Goal: Information Seeking & Learning: Learn about a topic

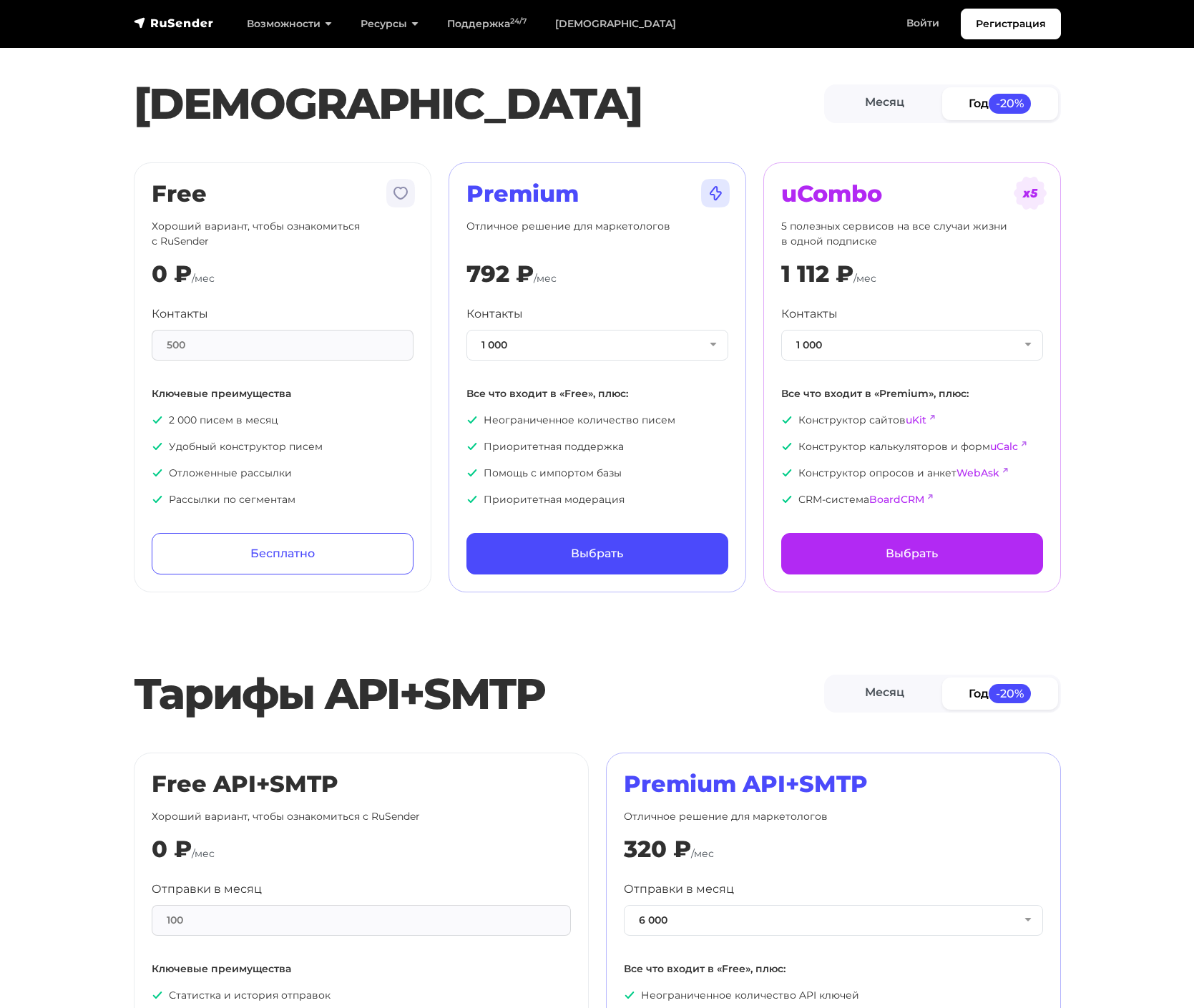
drag, startPoint x: 212, startPoint y: 229, endPoint x: 315, endPoint y: 224, distance: 103.1
click at [323, 221] on p "Хороший вариант, чтобы ознакомиться с RuSender" at bounding box center [282, 234] width 262 height 30
click at [315, 224] on p "Хороший вариант, чтобы ознакомиться с RuSender" at bounding box center [282, 234] width 262 height 30
drag, startPoint x: 199, startPoint y: 346, endPoint x: 212, endPoint y: 343, distance: 13.3
click at [215, 346] on div "500" at bounding box center [282, 346] width 262 height 31
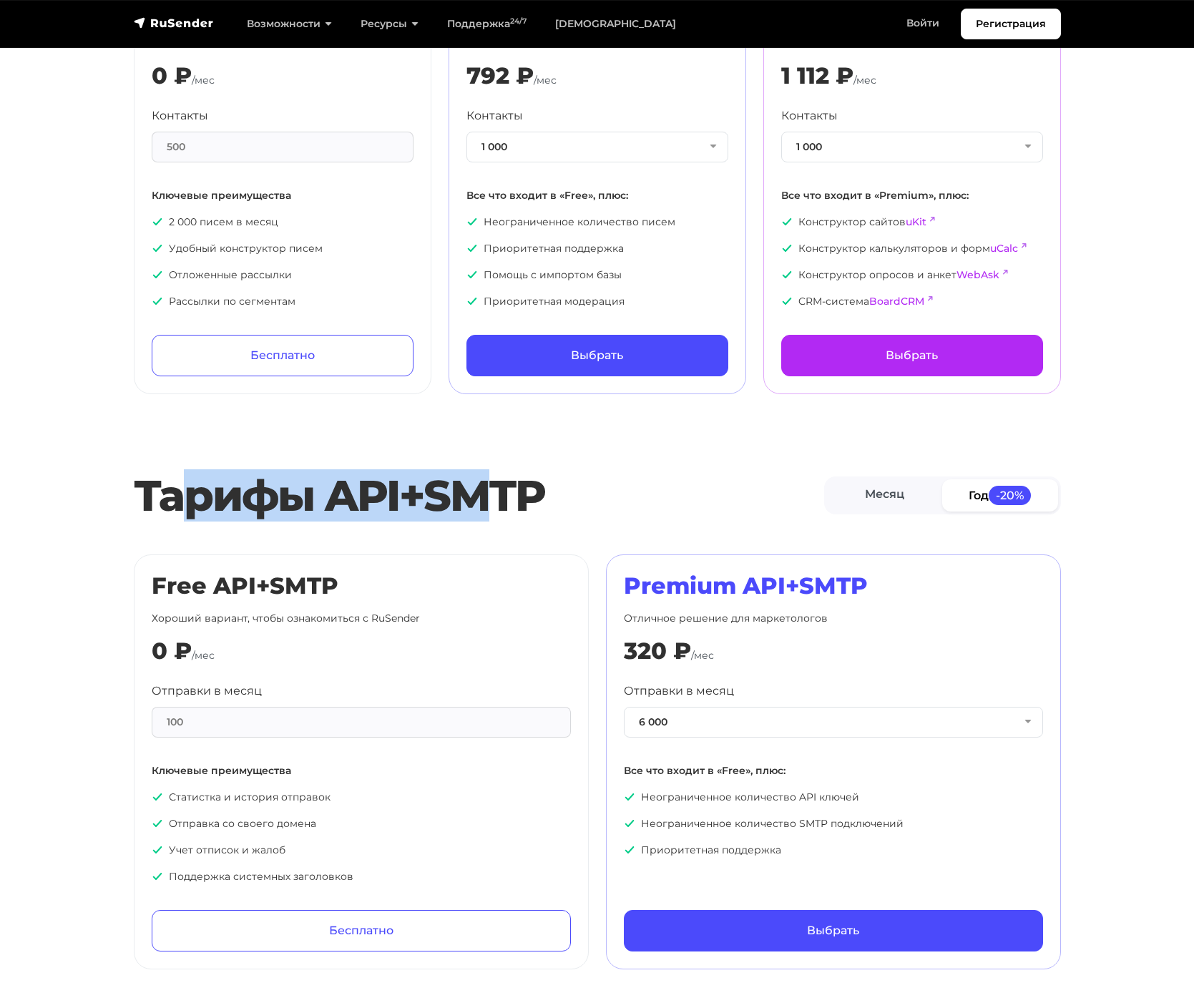
drag, startPoint x: 525, startPoint y: 521, endPoint x: 566, endPoint y: 520, distance: 41.0
click at [562, 521] on div "Тарифы API+SMTP Месяц Год -20%" at bounding box center [597, 496] width 945 height 66
click at [566, 520] on h2 "Тарифы API+SMTP" at bounding box center [479, 496] width 690 height 51
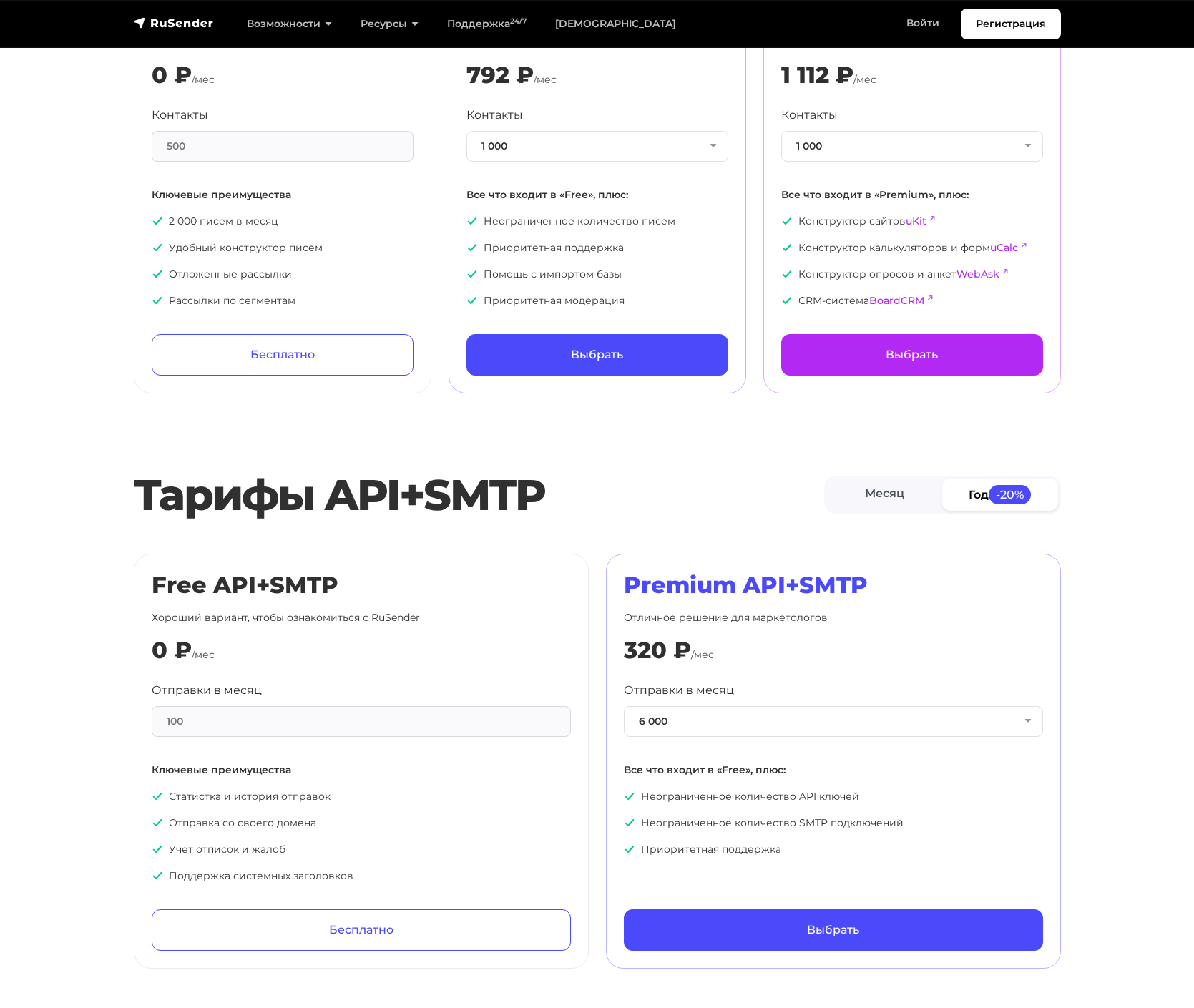
scroll to position [196, 0]
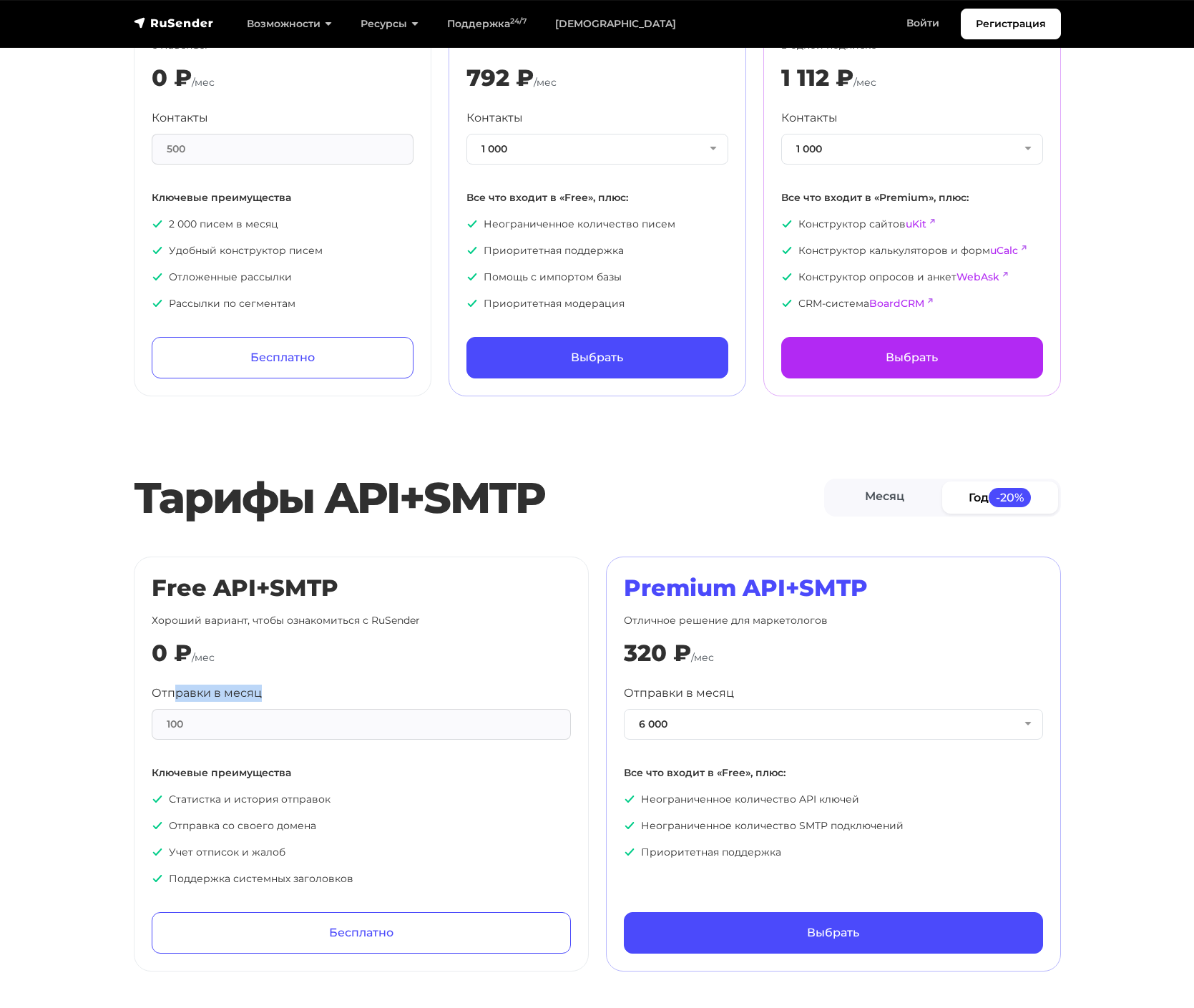
drag, startPoint x: 184, startPoint y: 687, endPoint x: 346, endPoint y: 708, distance: 163.4
click at [346, 708] on div "Отправки в месяц 100" at bounding box center [361, 712] width 419 height 55
drag, startPoint x: 320, startPoint y: 692, endPoint x: 282, endPoint y: 667, distance: 45.5
click at [315, 688] on div "Отправки в месяц 100" at bounding box center [361, 712] width 419 height 55
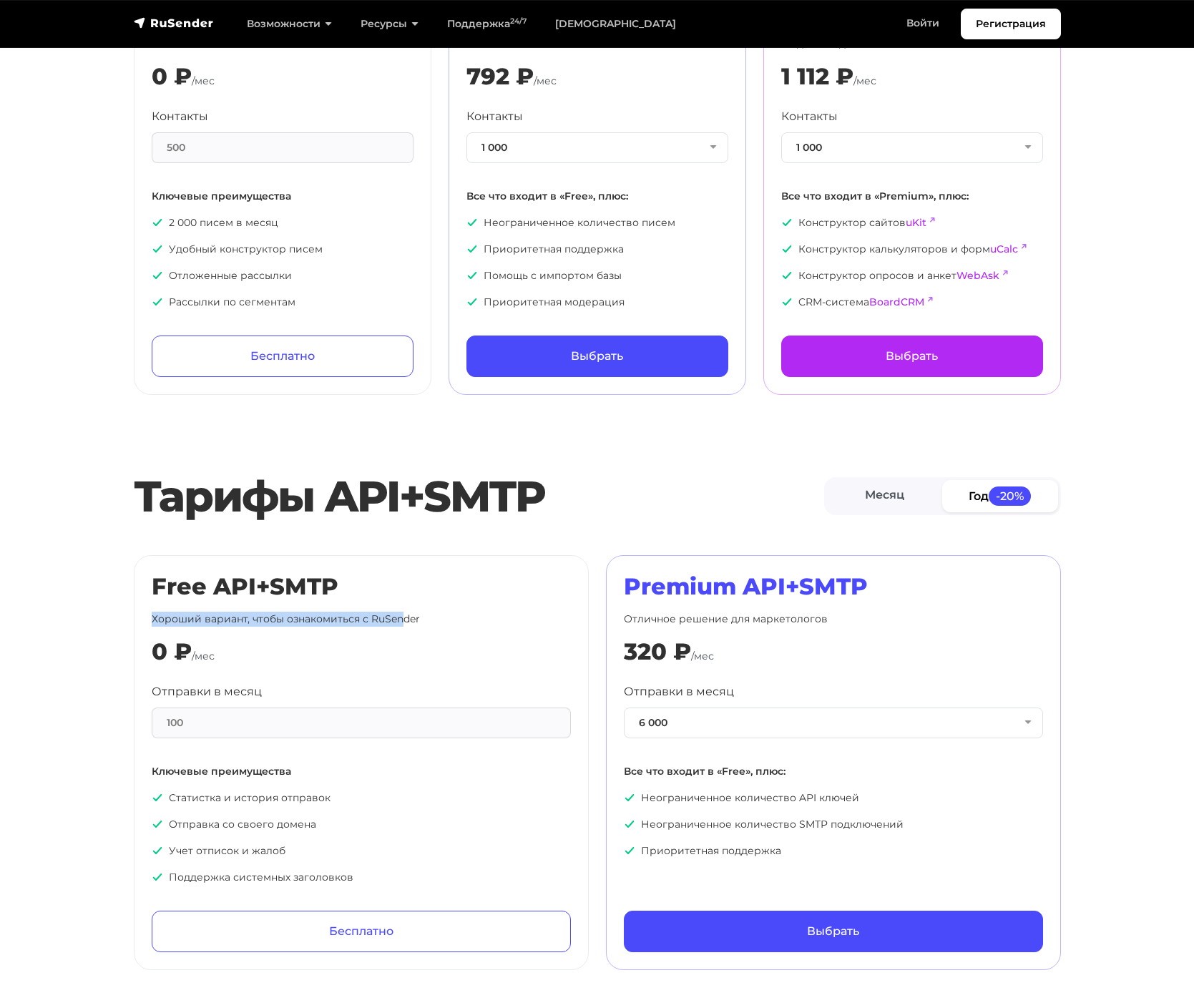
drag, startPoint x: 172, startPoint y: 610, endPoint x: 421, endPoint y: 627, distance: 249.6
click at [421, 627] on div "Free API+SMTP Хороший вариант, чтобы ознакомиться с RuSender 0 ₽ /мес Отправки …" at bounding box center [361, 763] width 419 height 379
drag, startPoint x: 693, startPoint y: 584, endPoint x: 897, endPoint y: 586, distance: 204.0
click at [893, 586] on h2 "Premium API+SMTP" at bounding box center [834, 587] width 419 height 27
click at [893, 586] on h2 "Premium API+SMTP" at bounding box center [834, 587] width 419 height 27
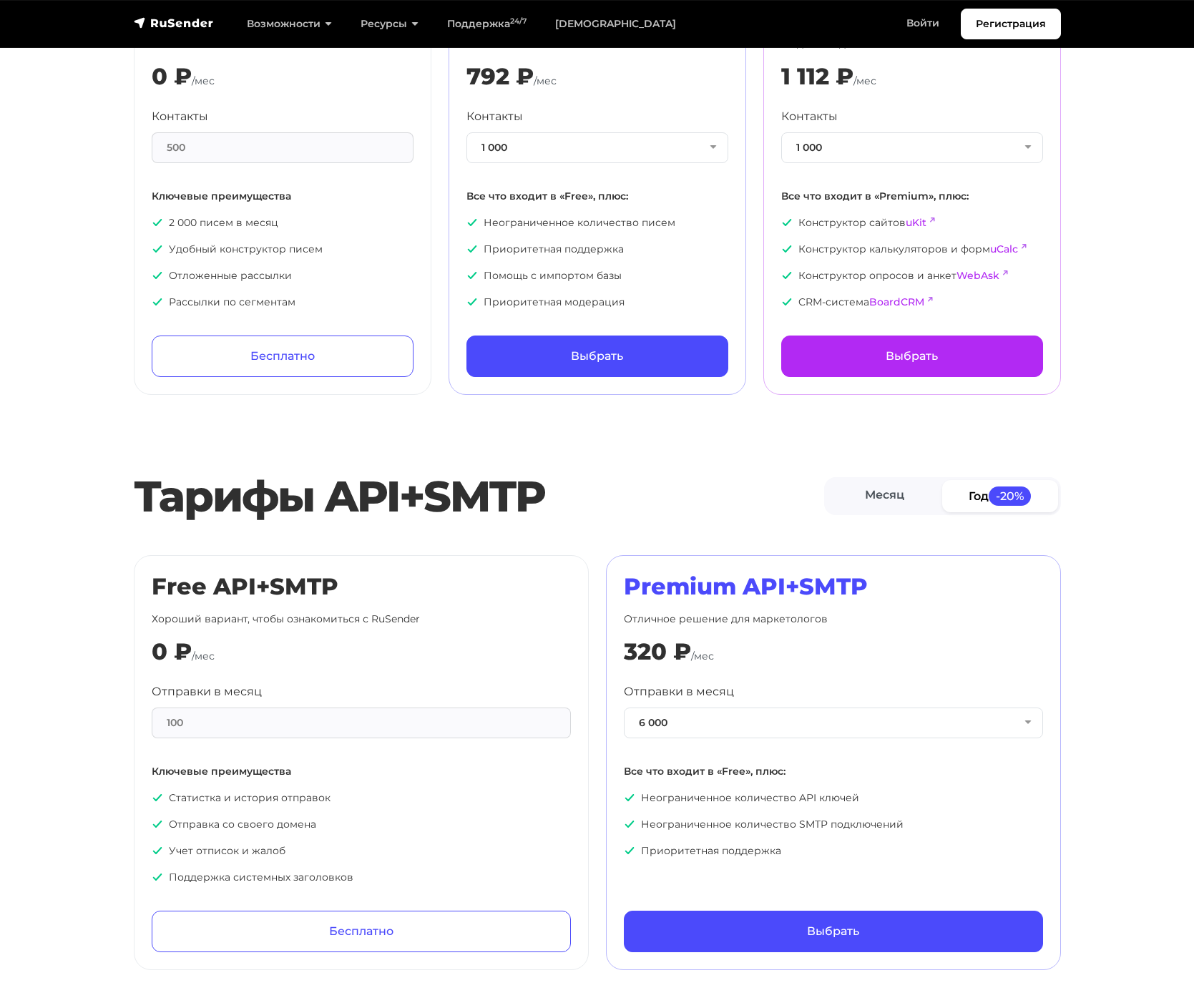
click at [691, 629] on div "Premium API+SMTP Отличное решение для маркетологов 320 ₽ /мес Отправки в месяц …" at bounding box center [834, 763] width 419 height 379
click at [711, 723] on button "6 000" at bounding box center [834, 723] width 419 height 31
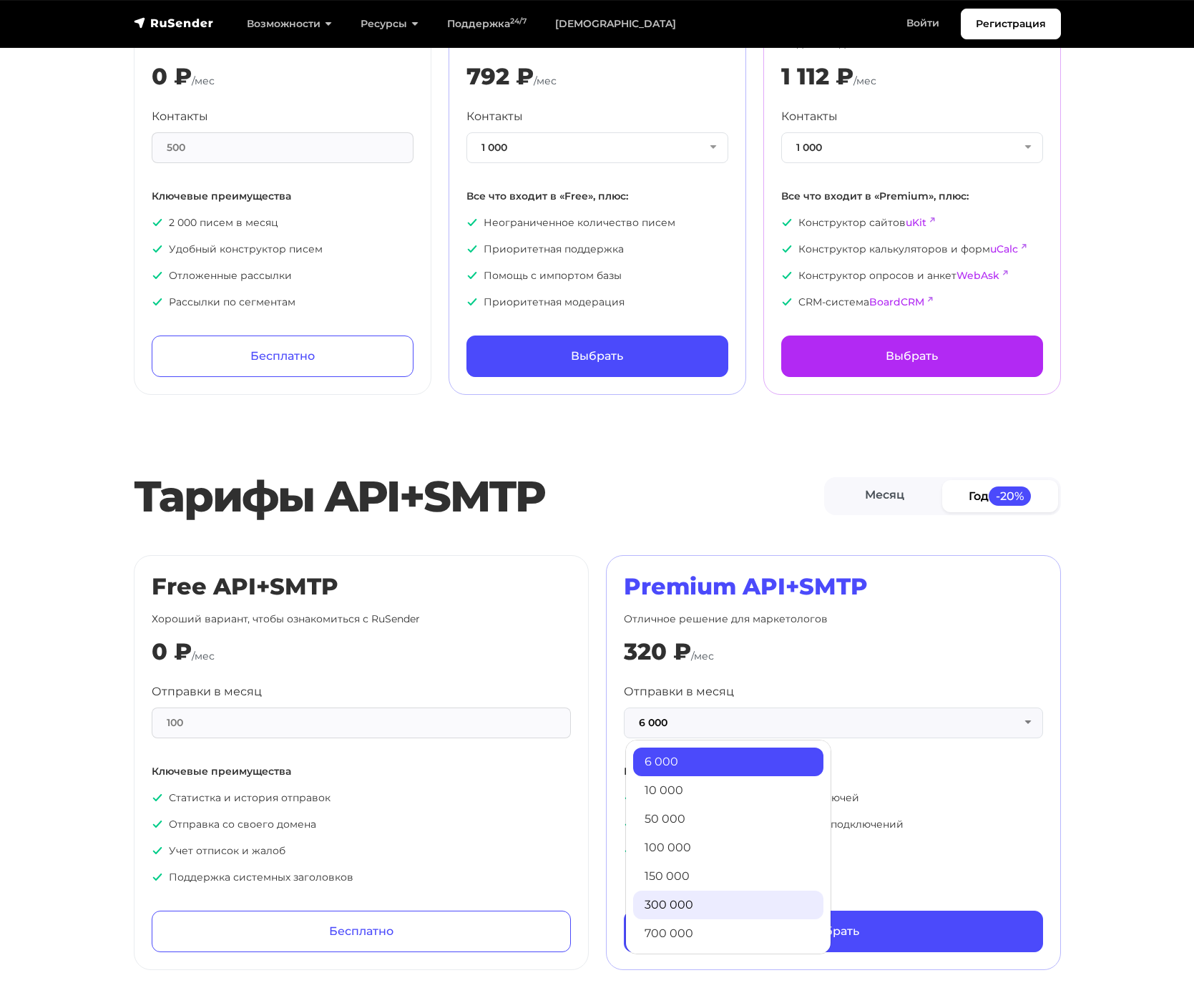
click at [701, 915] on link "300 000" at bounding box center [728, 905] width 190 height 29
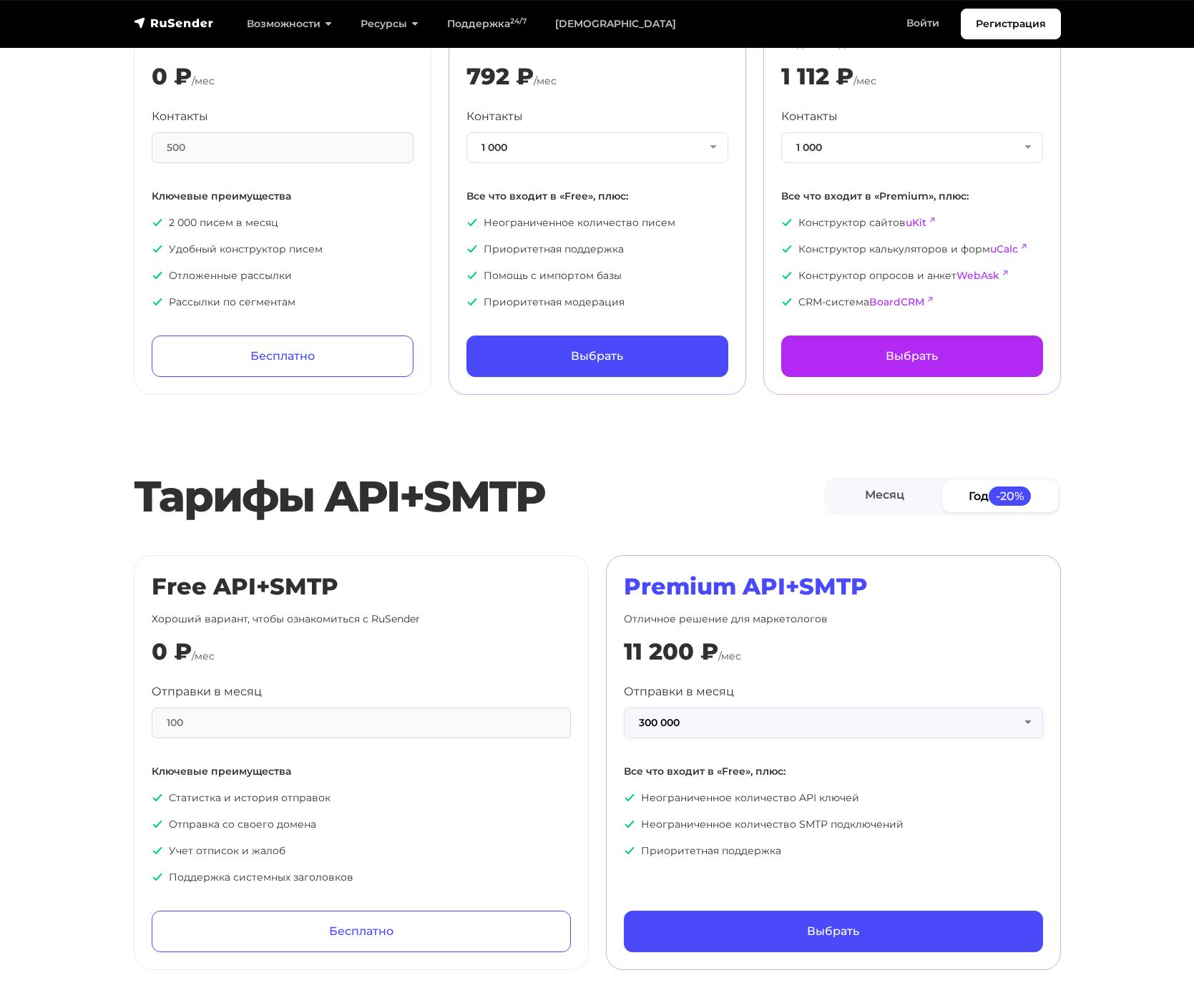
click at [743, 729] on button "300 000" at bounding box center [834, 723] width 419 height 31
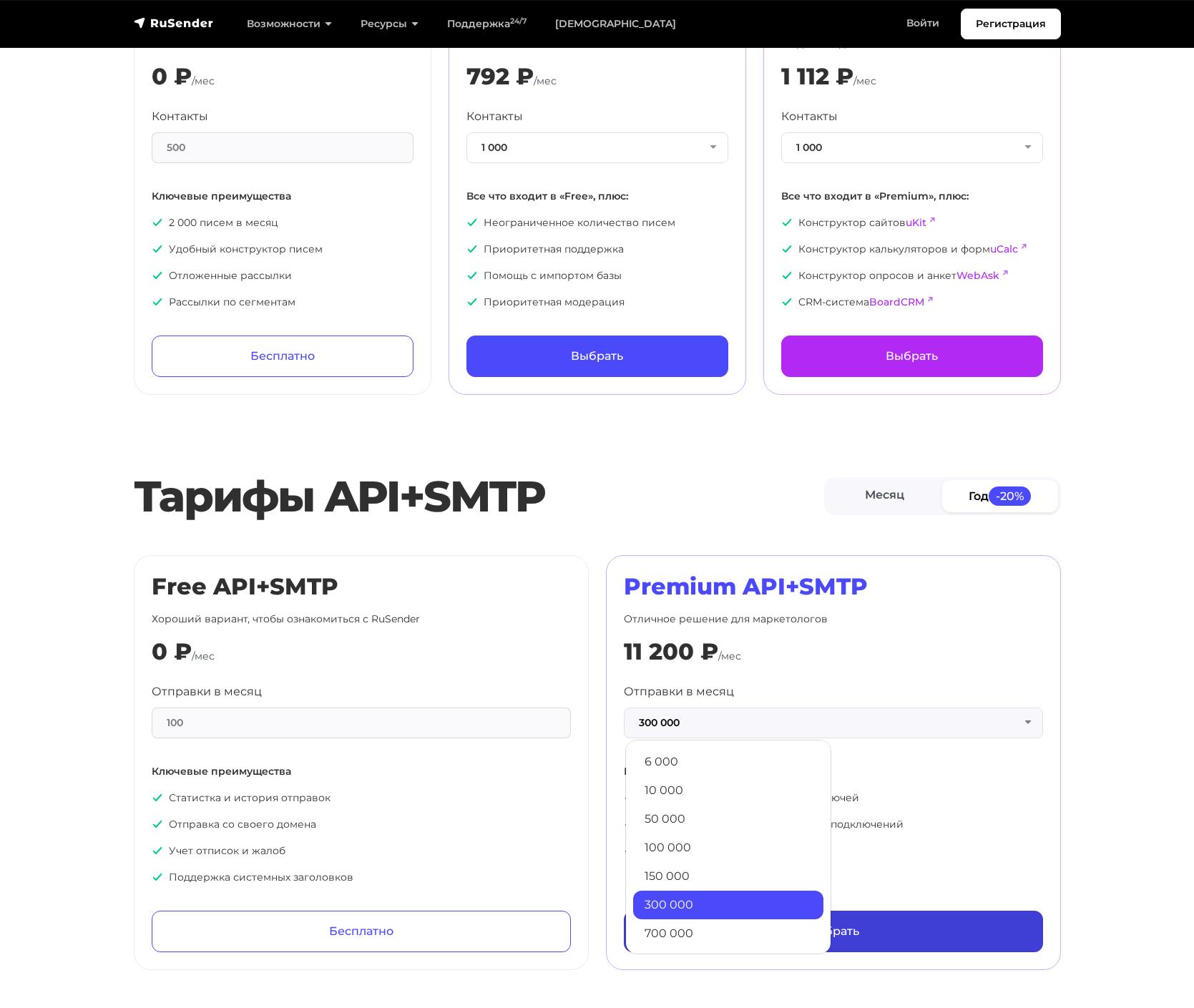
click at [682, 929] on link "700 000" at bounding box center [728, 934] width 190 height 29
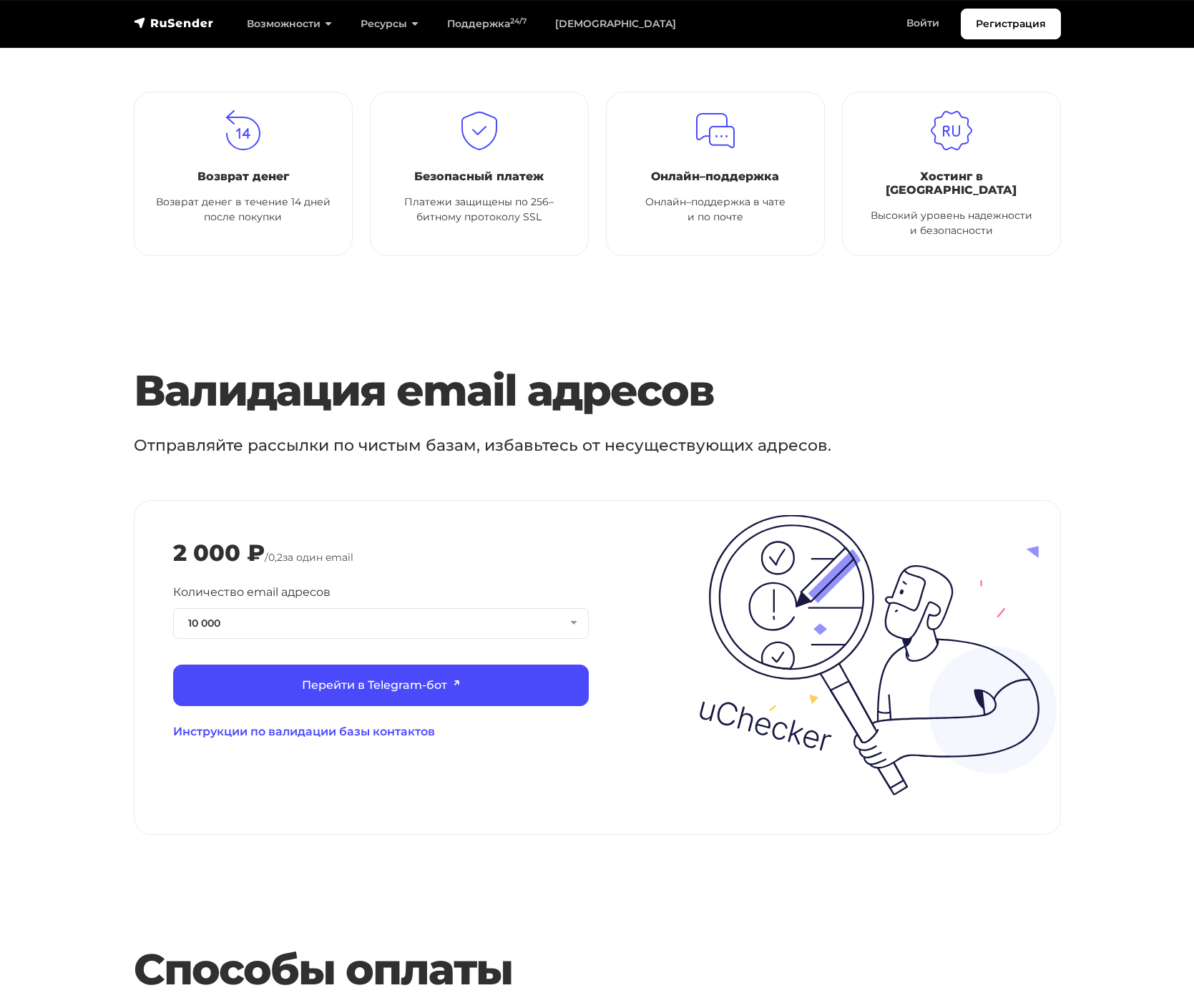
scroll to position [1199, 0]
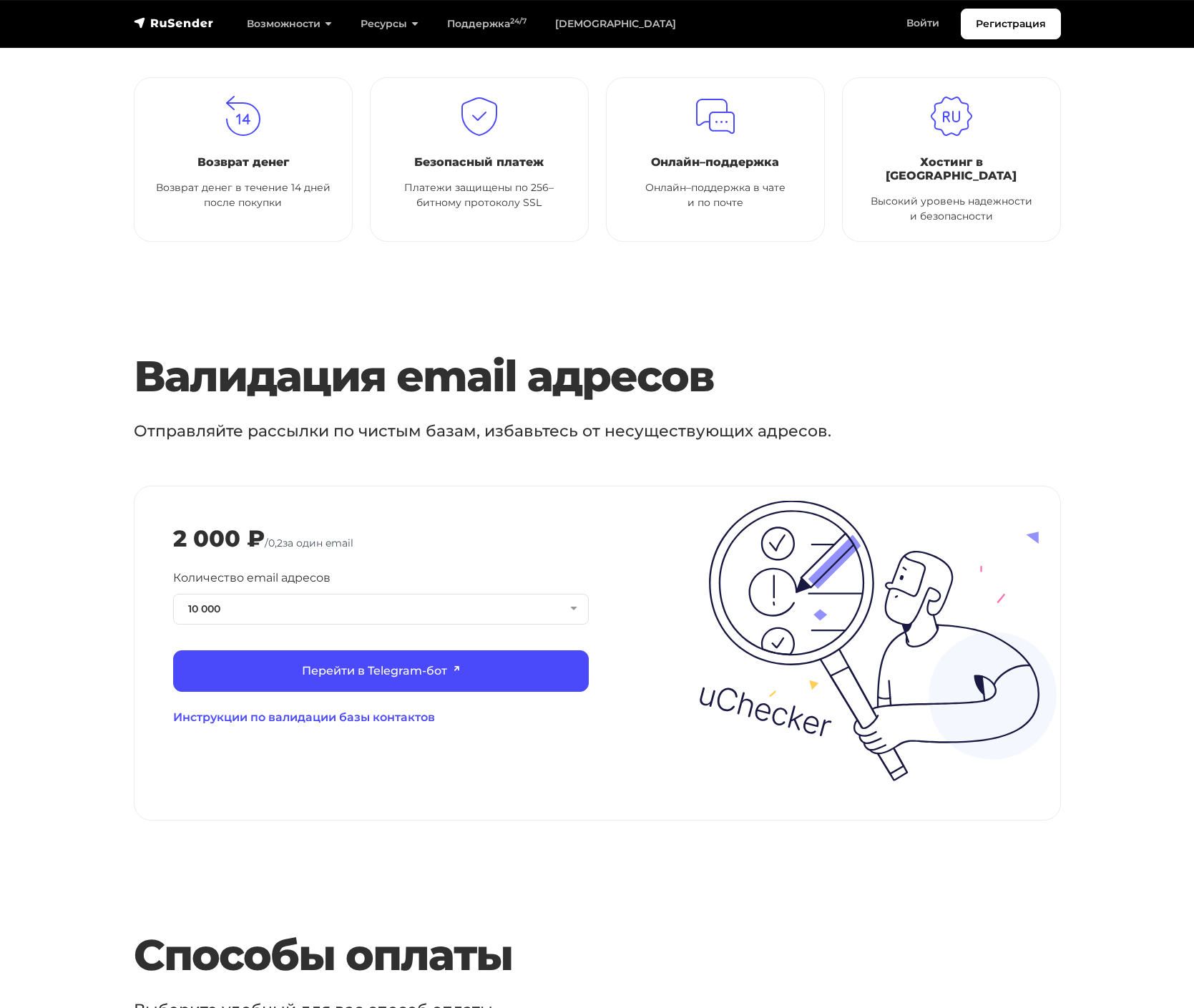
drag, startPoint x: 767, startPoint y: 389, endPoint x: 1011, endPoint y: 401, distance: 244.3
click at [1007, 400] on div "Валидация email адресов Отправляйте рассылки по чистым базам, избавьтесь от нес…" at bounding box center [597, 384] width 945 height 67
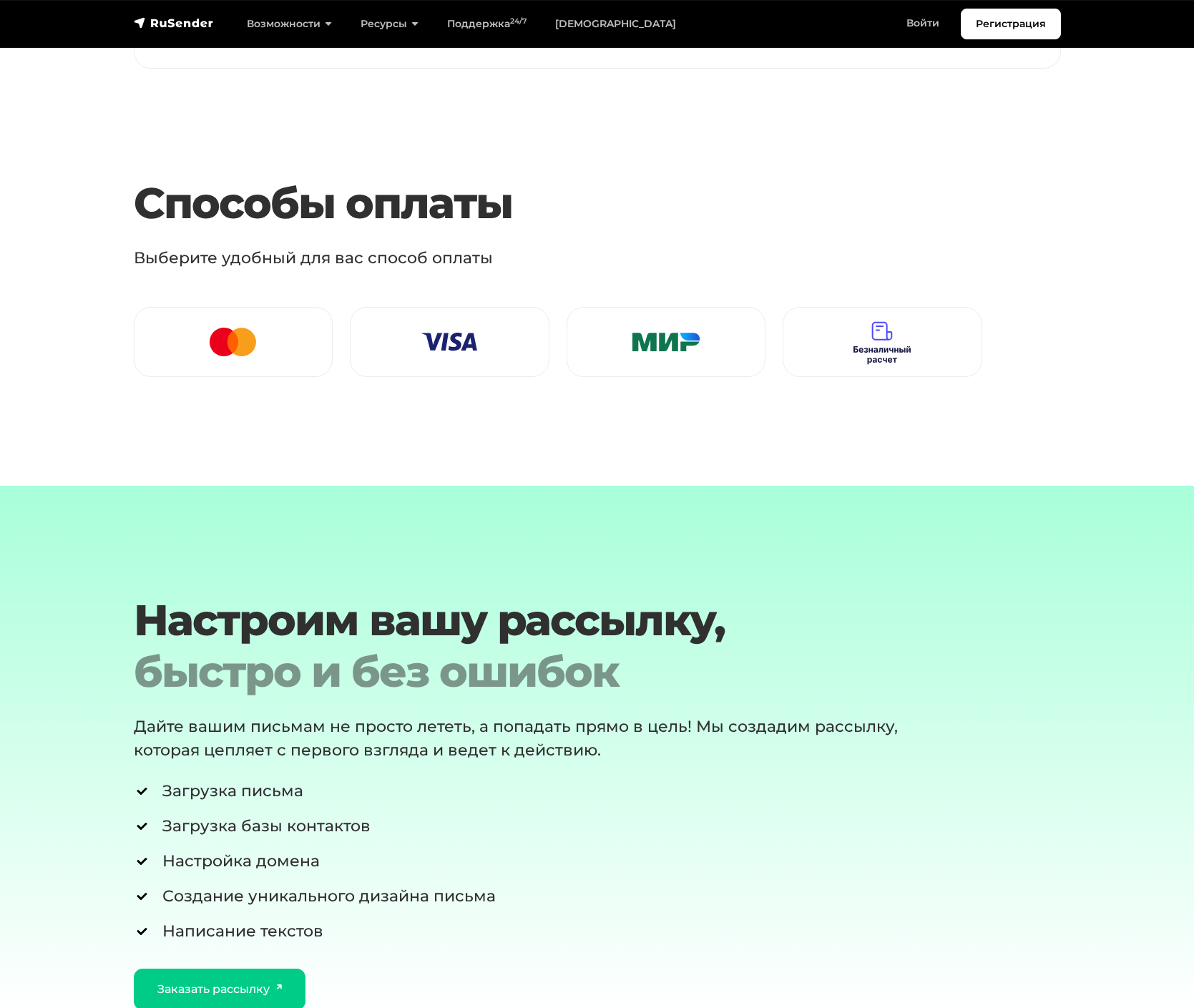
scroll to position [0, 0]
